Goal: Use online tool/utility: Utilize a website feature to perform a specific function

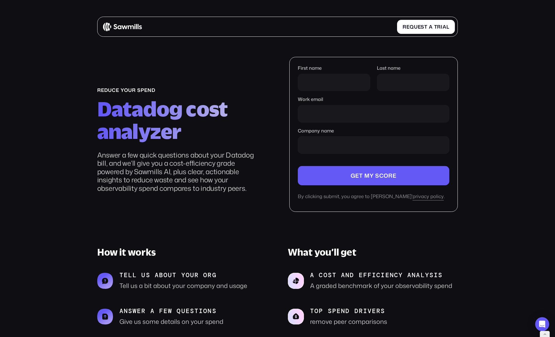
click at [306, 92] on div "First name" at bounding box center [334, 80] width 72 height 31
click at [320, 83] on input "First name" at bounding box center [334, 82] width 72 height 17
type input "*"
type input "*******"
type input "******"
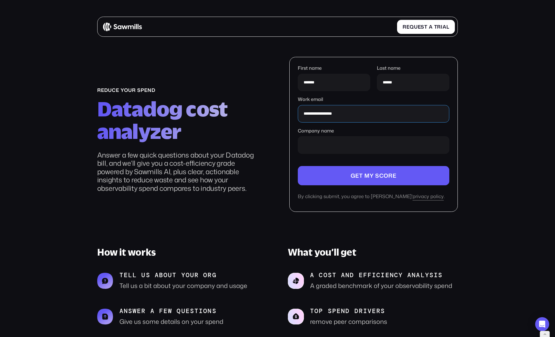
type input "**********"
type input "*"
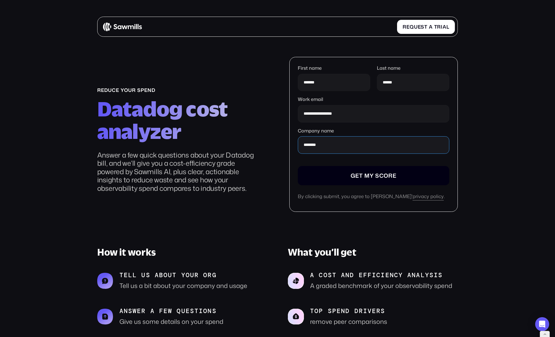
type input "********"
click at [428, 181] on input "Company name" at bounding box center [373, 175] width 151 height 19
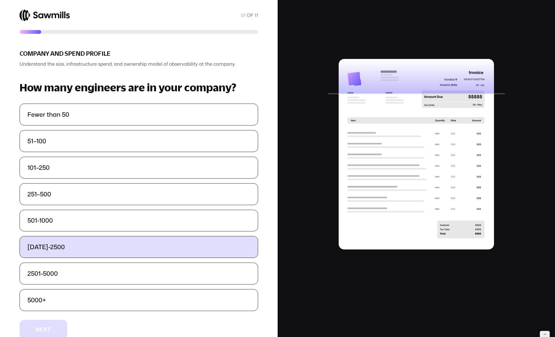
click at [100, 249] on label "[DATE]-2500" at bounding box center [139, 247] width 238 height 21
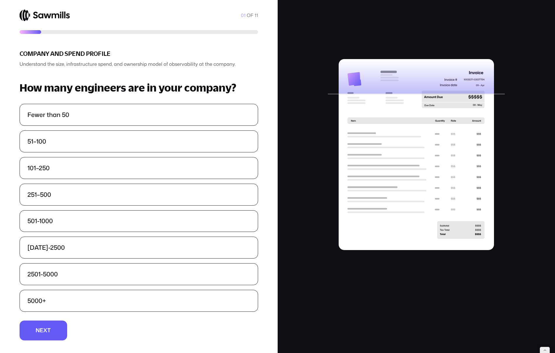
click at [52, 337] on section "01 OF 11 Company and Spend Profile Understand the size, infrastructure spend, a…" at bounding box center [139, 176] width 278 height 353
click at [56, 337] on button "N N e e x x t t" at bounding box center [44, 330] width 48 height 20
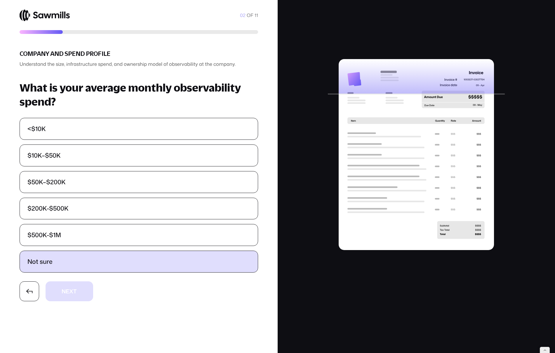
drag, startPoint x: 130, startPoint y: 258, endPoint x: 127, endPoint y: 259, distance: 3.2
click at [130, 258] on label "Not sure" at bounding box center [139, 261] width 238 height 21
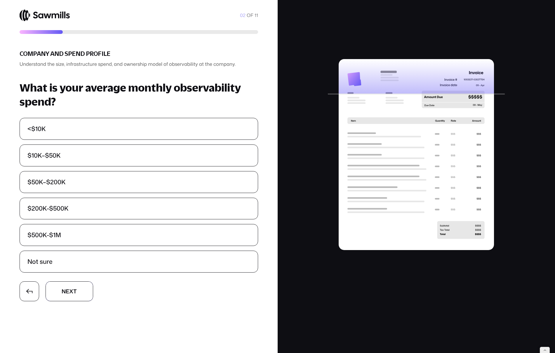
click at [74, 296] on button "N N e e x x t t" at bounding box center [70, 291] width 48 height 20
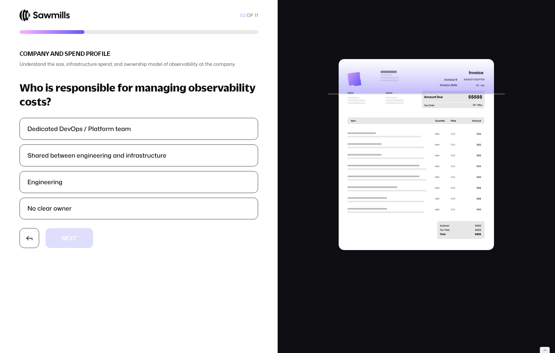
click at [85, 197] on ul "Dedicated DevOps / Platform team Shared between engineering and infrastructure …" at bounding box center [139, 168] width 239 height 101
drag, startPoint x: 80, startPoint y: 212, endPoint x: 75, endPoint y: 232, distance: 20.8
click at [79, 211] on label "No clear owner" at bounding box center [139, 208] width 238 height 21
click at [76, 247] on button "N N e e x x t t" at bounding box center [70, 238] width 48 height 20
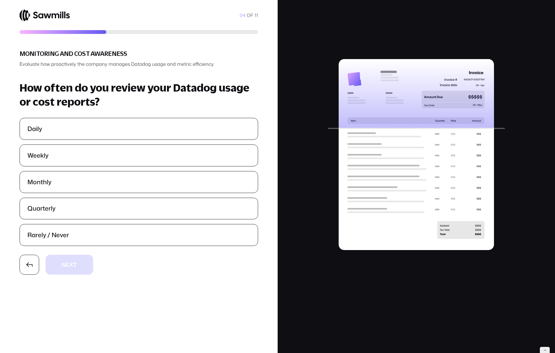
click at [87, 195] on ul "Daily Weekly Monthly Quarterly Rarely / Never" at bounding box center [139, 182] width 239 height 128
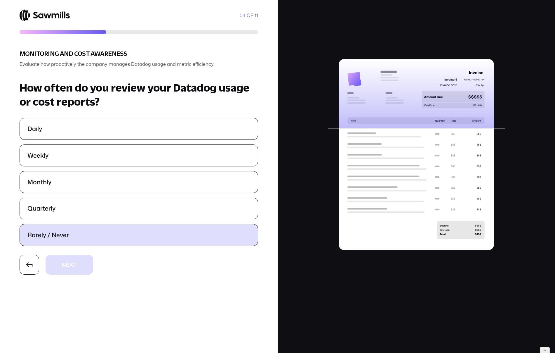
drag, startPoint x: 82, startPoint y: 216, endPoint x: 80, endPoint y: 237, distance: 21.1
click at [82, 216] on label "Quarterly" at bounding box center [139, 208] width 238 height 21
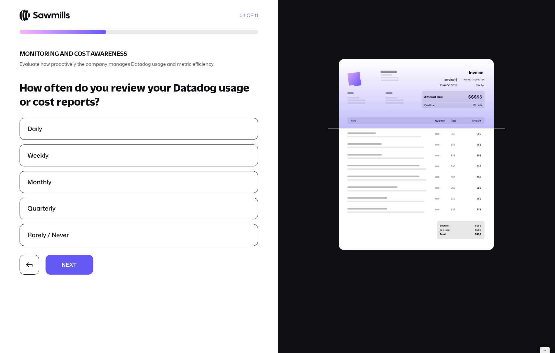
click at [81, 273] on button "N N e e x x t t" at bounding box center [70, 264] width 48 height 20
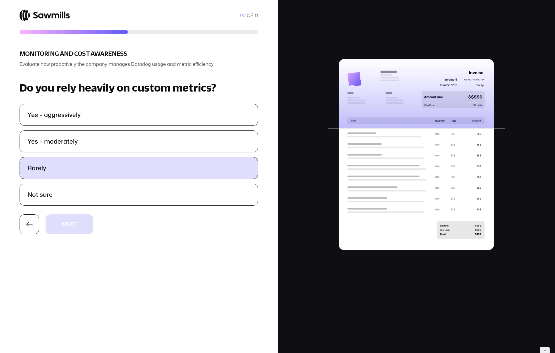
click at [91, 166] on label "Rarely" at bounding box center [139, 167] width 238 height 21
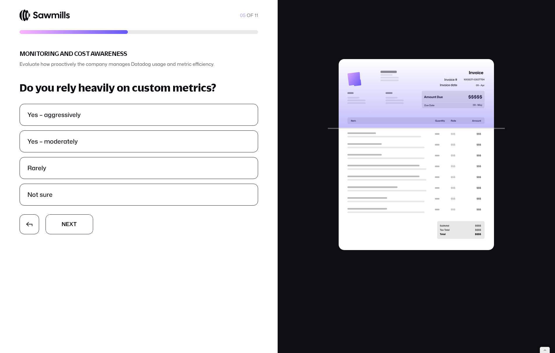
click at [79, 227] on button "N N e e x x t t" at bounding box center [70, 224] width 48 height 20
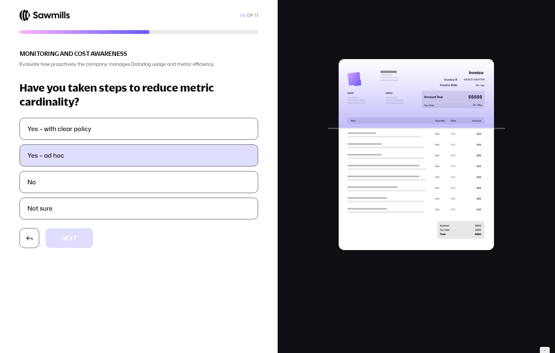
click at [80, 152] on label "Yes – ad hoc" at bounding box center [139, 155] width 238 height 21
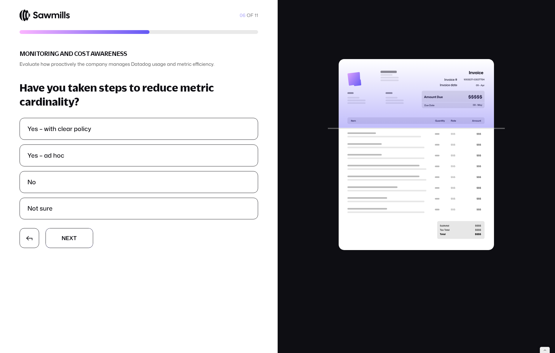
click at [78, 238] on button "N N e e x x t t" at bounding box center [70, 238] width 48 height 20
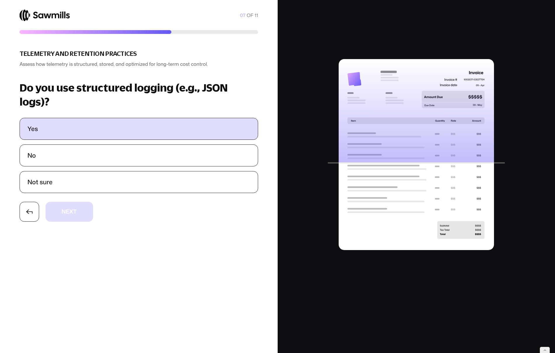
click at [97, 139] on label "Yes" at bounding box center [139, 128] width 238 height 21
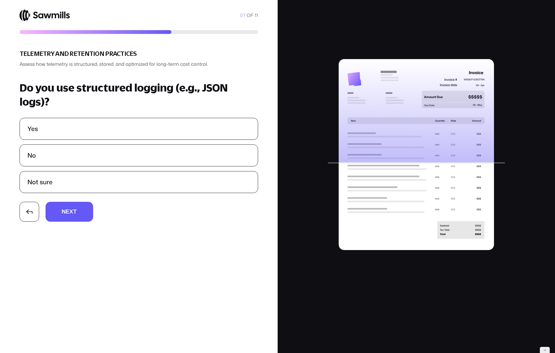
click at [91, 200] on section "07 OF 11 Telemetry and Retention Practices Assess how telemetry is structured, …" at bounding box center [139, 176] width 278 height 353
click at [82, 209] on button "N N e e x x t t" at bounding box center [70, 212] width 48 height 20
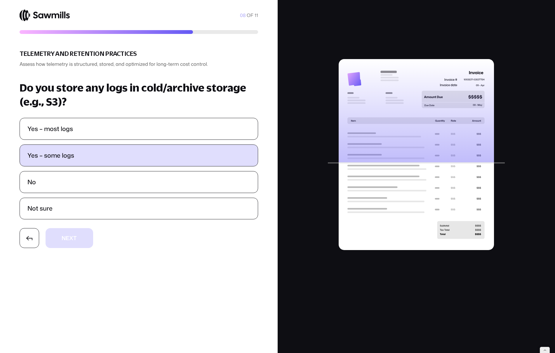
click at [100, 154] on label "Yes – some logs" at bounding box center [139, 155] width 238 height 21
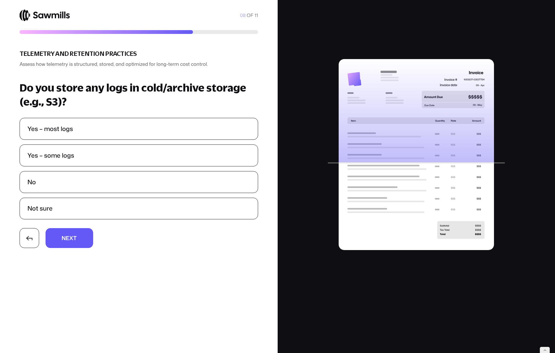
click at [88, 228] on section "08 OF 11 Telemetry and Retention Practices Assess how telemetry is structured, …" at bounding box center [139, 176] width 278 height 353
click at [84, 231] on button "N N e e x x t t" at bounding box center [70, 238] width 48 height 20
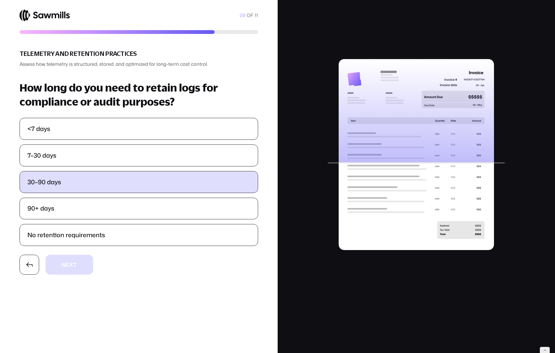
drag, startPoint x: 100, startPoint y: 150, endPoint x: 94, endPoint y: 174, distance: 25.2
click at [100, 150] on label "7–30 days" at bounding box center [139, 155] width 238 height 21
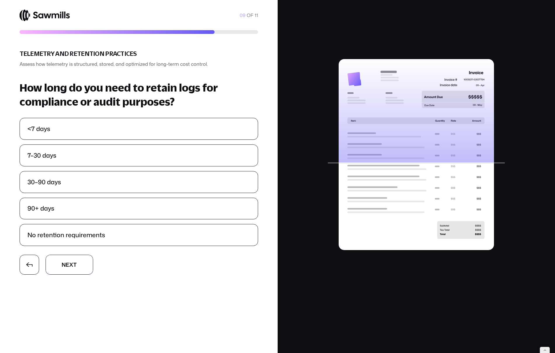
click at [82, 256] on button "N N e e x x t t" at bounding box center [70, 264] width 48 height 20
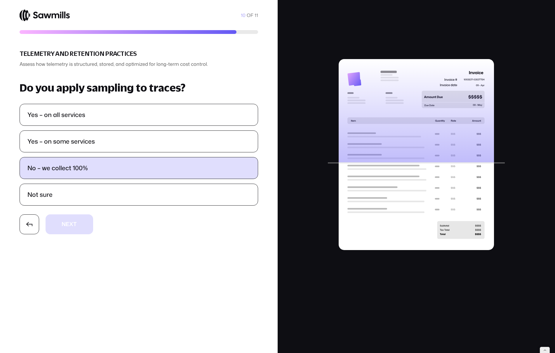
click at [100, 174] on label "No – we collect 100%" at bounding box center [139, 167] width 238 height 21
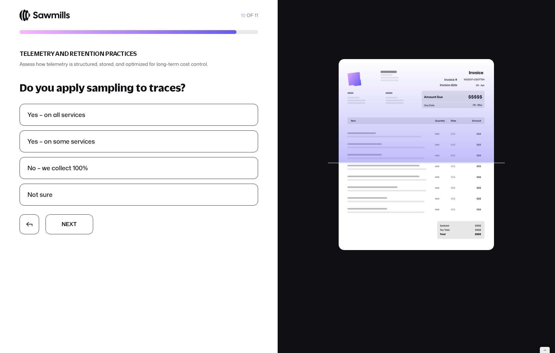
click at [81, 240] on section "10 OF 11 Telemetry and Retention Practices Assess how telemetry is structured, …" at bounding box center [139, 176] width 278 height 353
click at [84, 229] on button "N N e e x x t t" at bounding box center [70, 224] width 48 height 20
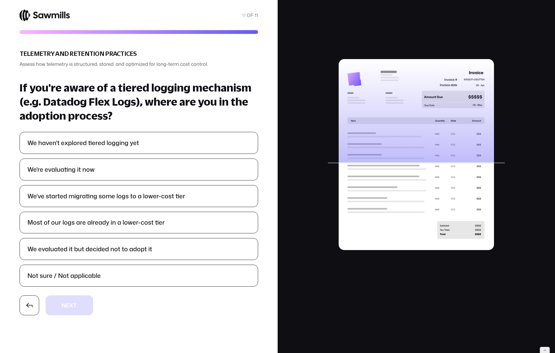
click at [96, 182] on ul "We haven't explored tiered logging yet We're evaluating it now We've started mi…" at bounding box center [139, 209] width 239 height 155
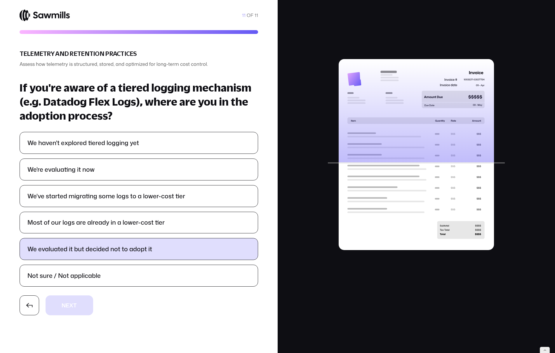
drag, startPoint x: 90, startPoint y: 240, endPoint x: 85, endPoint y: 253, distance: 13.6
click at [90, 240] on label "We evaluated it but decided not to adopt it" at bounding box center [139, 248] width 238 height 21
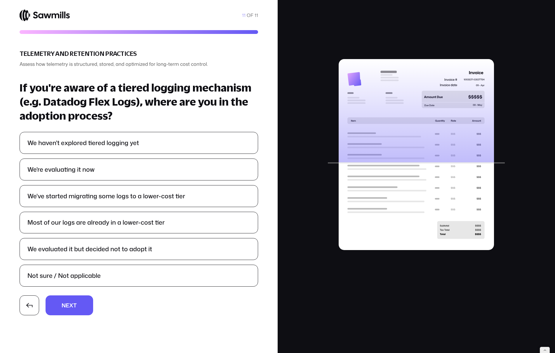
click at [82, 293] on section "11 OF 11 Telemetry and Retention Practices Assess how telemetry is structured, …" at bounding box center [139, 176] width 278 height 353
click at [79, 302] on button "N N e e x x t t" at bounding box center [70, 305] width 48 height 20
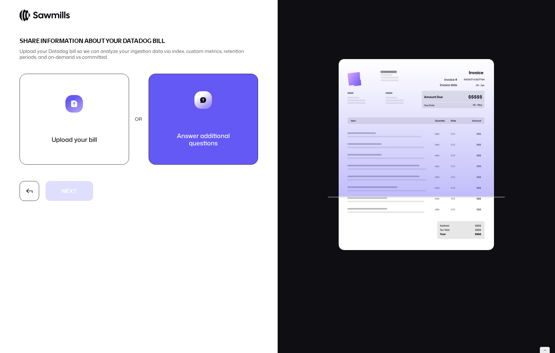
click at [232, 116] on button "Answer additional questions" at bounding box center [204, 119] width 110 height 91
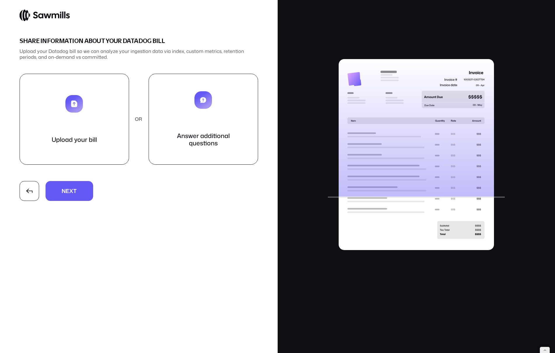
click at [73, 205] on section "Share information about your Datadog bill Upload your Datadog bill so we can an…" at bounding box center [139, 176] width 278 height 353
click at [81, 194] on button "N N e e x x t t" at bounding box center [70, 191] width 48 height 20
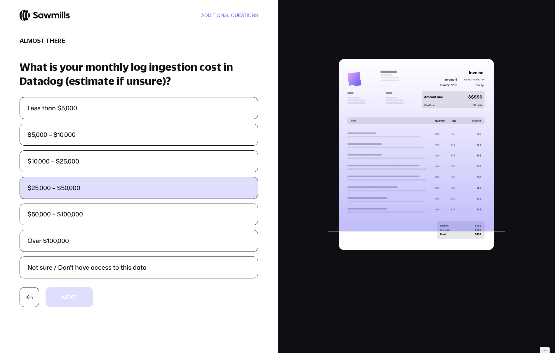
click at [134, 189] on label "$25,000 – $50,000" at bounding box center [139, 187] width 238 height 21
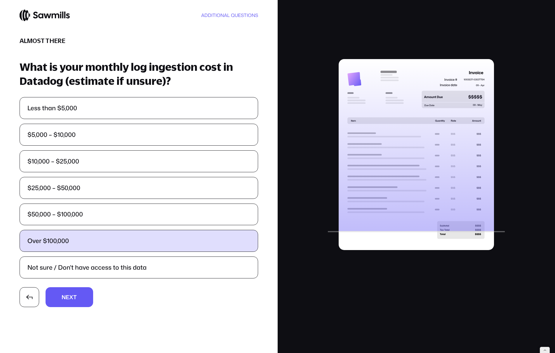
click at [104, 243] on label "Over $100,000" at bounding box center [139, 240] width 238 height 21
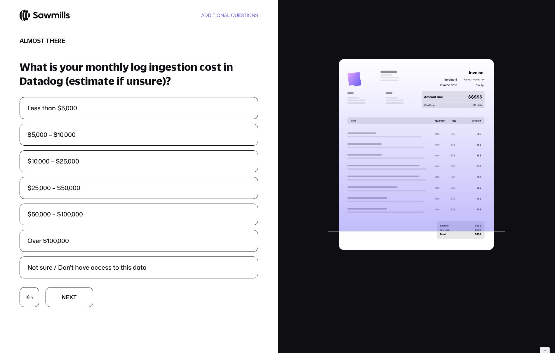
click at [82, 302] on button "N N e e x x t t" at bounding box center [70, 297] width 48 height 20
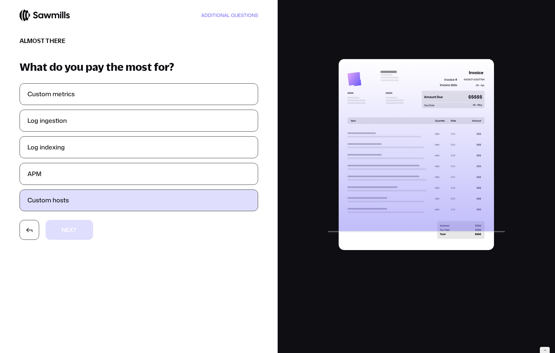
click at [98, 202] on label "Custom hosts" at bounding box center [139, 200] width 238 height 21
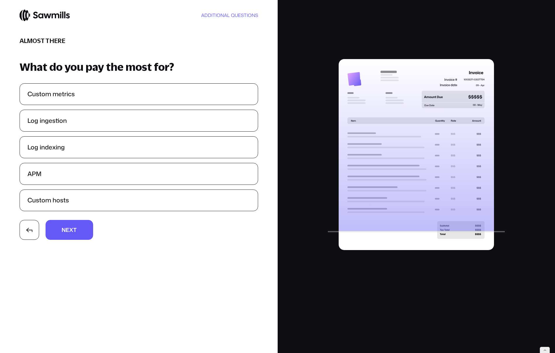
click at [76, 228] on button "N N e e x x t t" at bounding box center [70, 230] width 48 height 20
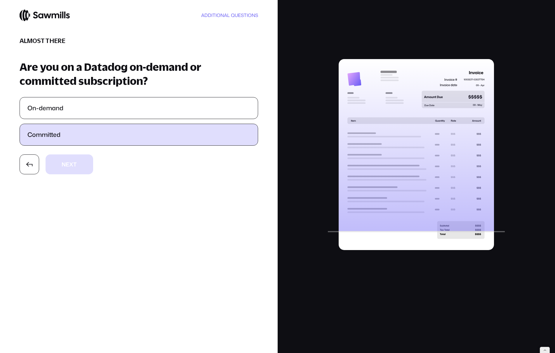
click at [84, 139] on label "Committed" at bounding box center [139, 134] width 238 height 21
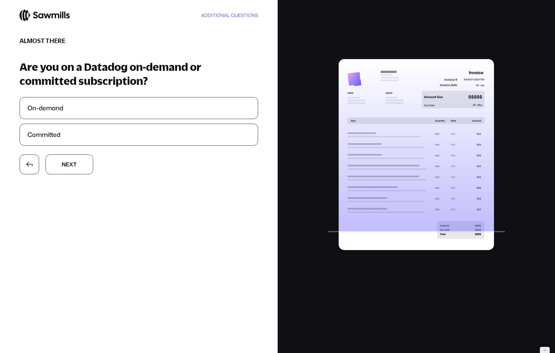
click at [76, 168] on button "N N e e x x t t" at bounding box center [70, 164] width 48 height 20
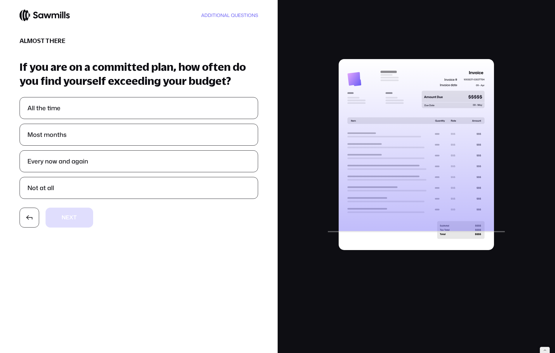
click at [89, 147] on ul "All the time Most months Every now and again Not at all" at bounding box center [139, 147] width 239 height 101
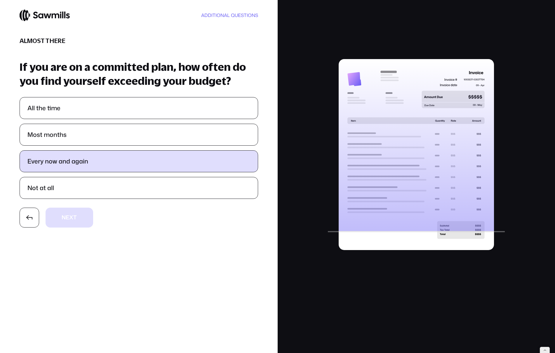
click at [91, 167] on label "Every now and again" at bounding box center [139, 160] width 238 height 21
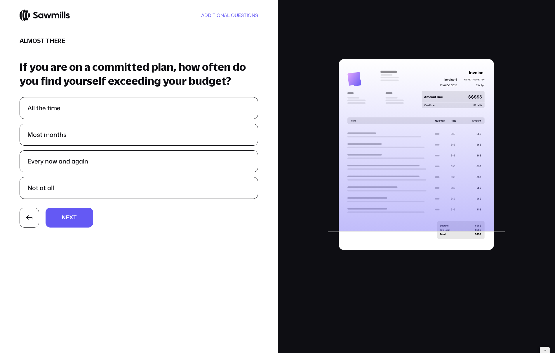
drag, startPoint x: 81, startPoint y: 221, endPoint x: 85, endPoint y: 204, distance: 18.1
click at [81, 221] on button "N N e e x x t t" at bounding box center [70, 217] width 48 height 20
